Goal: Entertainment & Leisure: Consume media (video, audio)

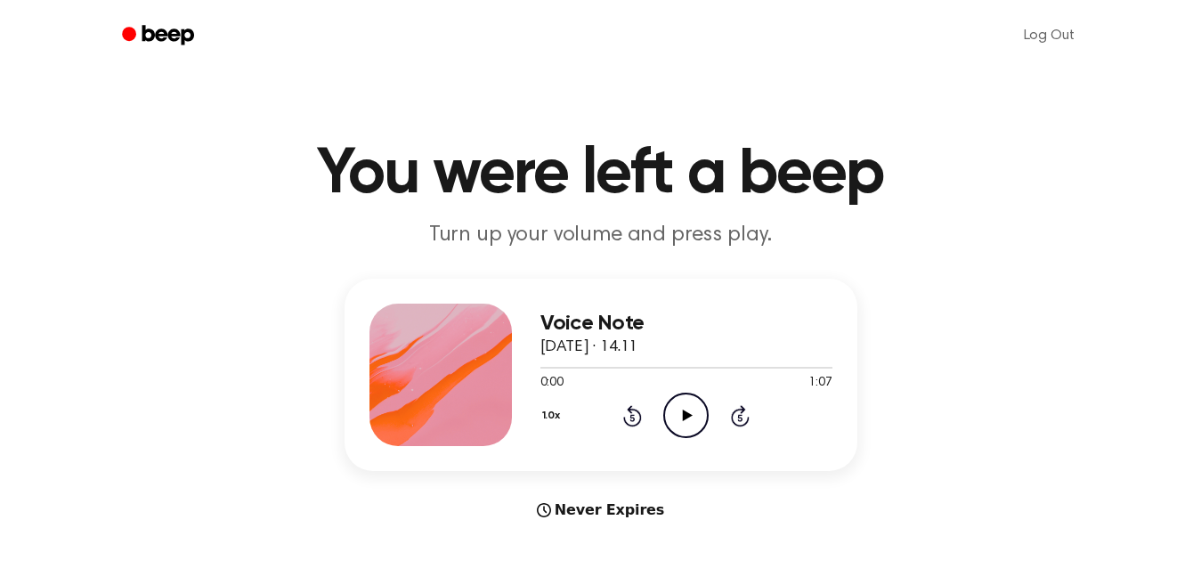
click at [685, 419] on icon at bounding box center [688, 415] width 10 height 12
click at [685, 420] on icon at bounding box center [686, 415] width 8 height 12
click at [706, 366] on div at bounding box center [686, 367] width 292 height 14
click at [687, 366] on div at bounding box center [686, 367] width 292 height 14
click at [687, 408] on icon "Play Audio" at bounding box center [685, 415] width 45 height 45
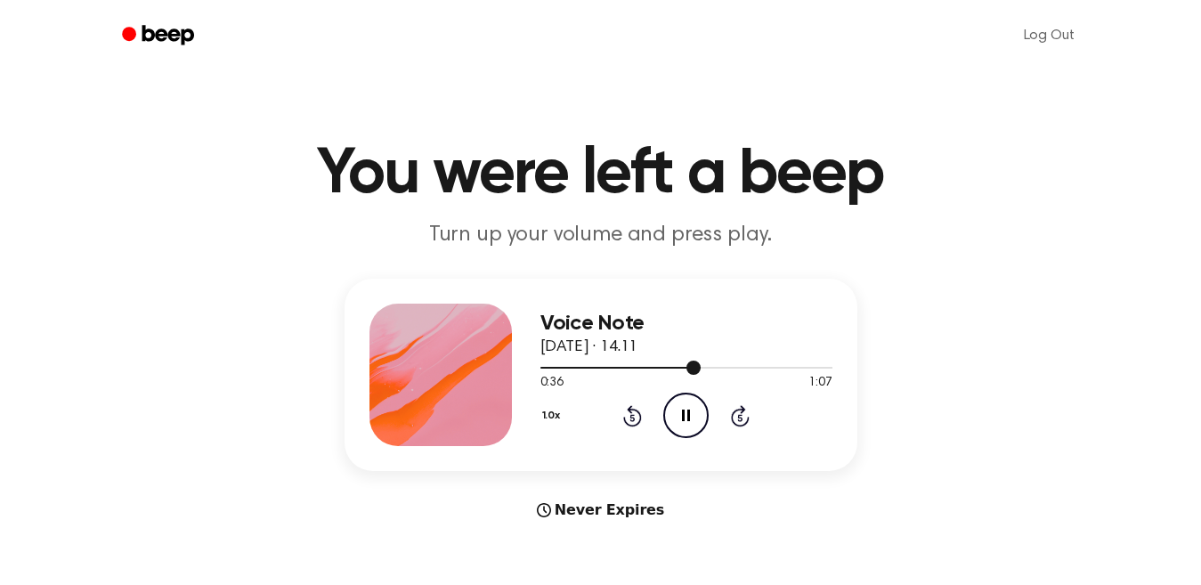
click at [723, 368] on div at bounding box center [686, 368] width 292 height 2
click at [681, 419] on icon "Pause Audio" at bounding box center [685, 415] width 45 height 45
click at [684, 414] on icon at bounding box center [688, 415] width 10 height 12
click at [779, 365] on div at bounding box center [686, 367] width 292 height 14
click at [685, 416] on icon at bounding box center [688, 415] width 10 height 12
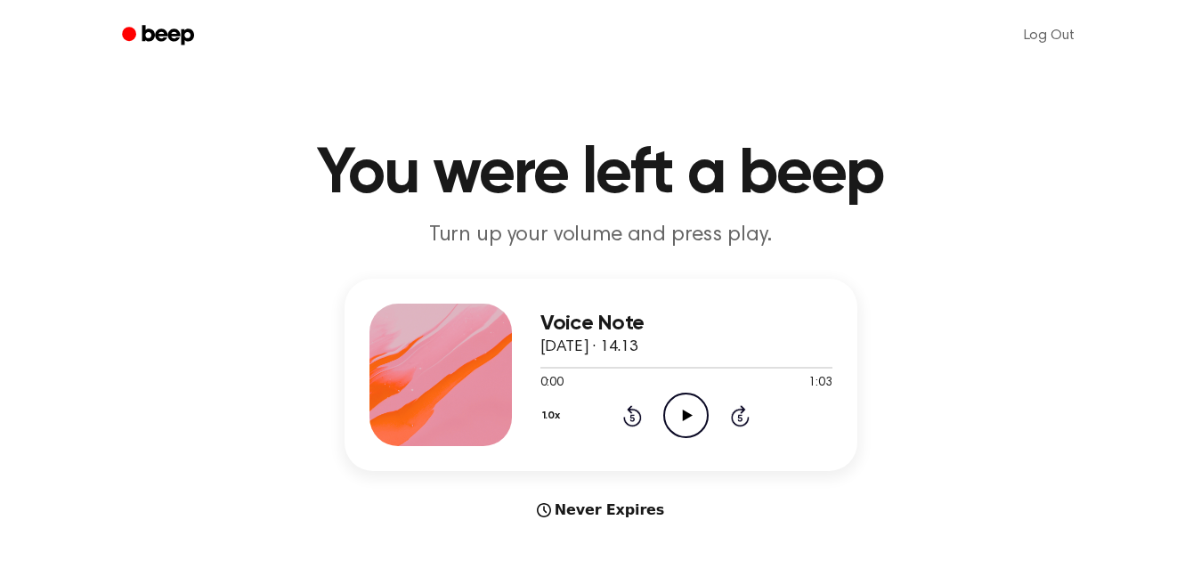
click at [678, 409] on icon "Play Audio" at bounding box center [685, 415] width 45 height 45
click at [687, 409] on icon "Play Audio" at bounding box center [685, 415] width 45 height 45
click at [678, 409] on icon "Pause Audio" at bounding box center [685, 415] width 45 height 45
click at [685, 414] on icon at bounding box center [688, 415] width 10 height 12
click at [783, 365] on div at bounding box center [686, 367] width 292 height 14
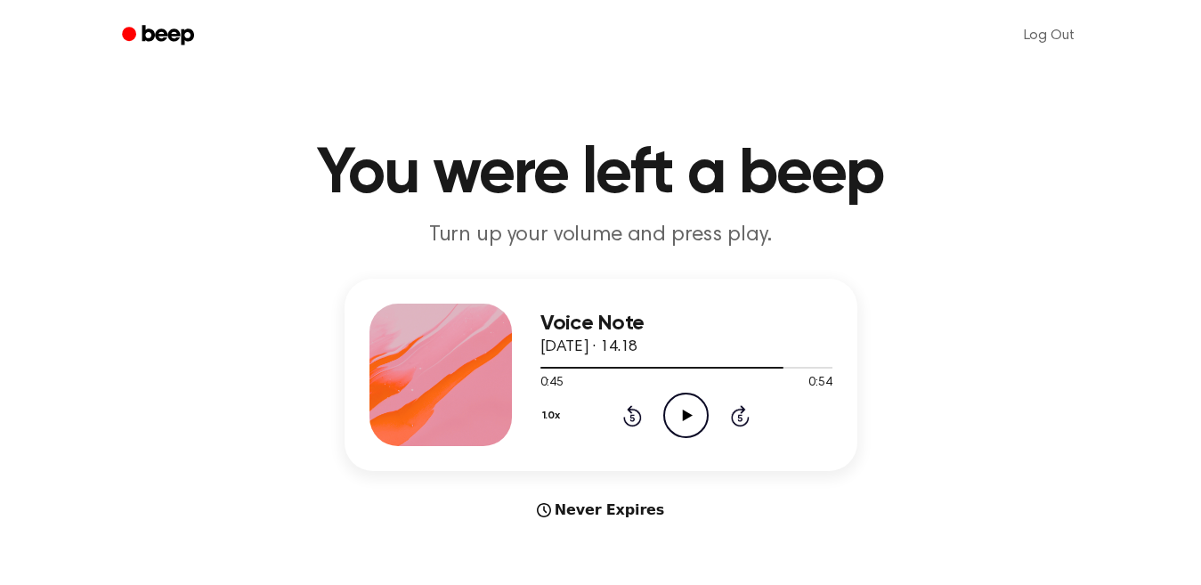
click at [685, 417] on icon at bounding box center [688, 415] width 10 height 12
